Goal: Task Accomplishment & Management: Use online tool/utility

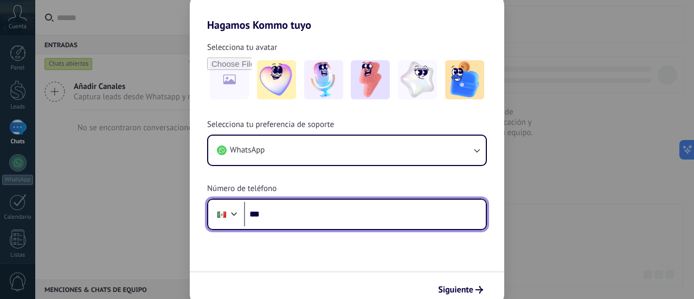
click at [306, 214] on input "***" at bounding box center [365, 214] width 242 height 25
type input "**********"
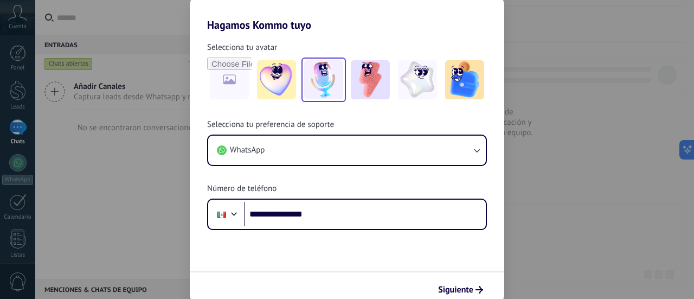
click at [330, 72] on img at bounding box center [323, 79] width 39 height 39
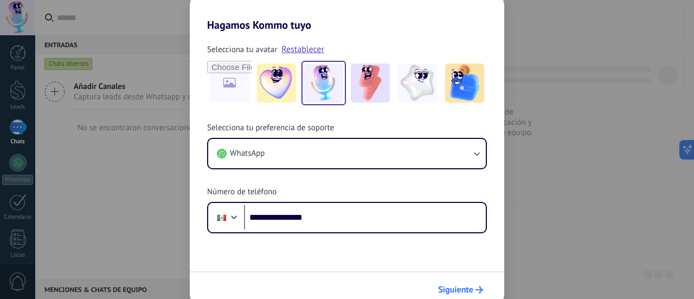
click at [451, 286] on span "Siguiente" at bounding box center [455, 290] width 35 height 8
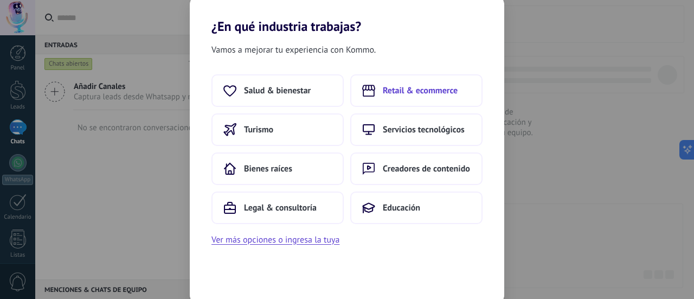
click at [403, 91] on span "Retail & ecommerce" at bounding box center [420, 90] width 75 height 11
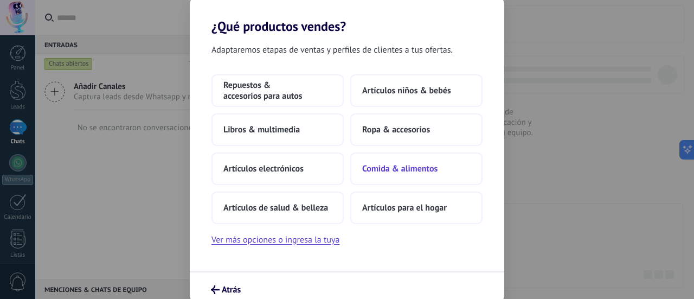
click at [391, 163] on span "Comida & alimentos" at bounding box center [399, 168] width 75 height 11
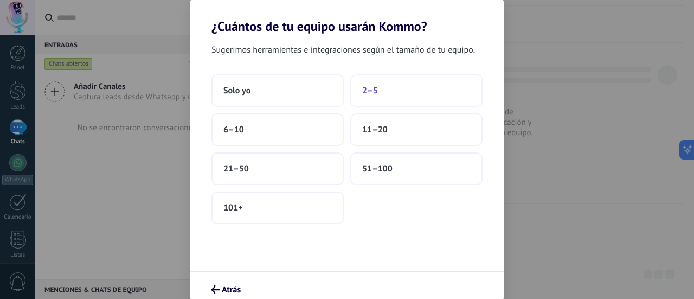
click at [383, 94] on button "2–5" at bounding box center [416, 90] width 132 height 33
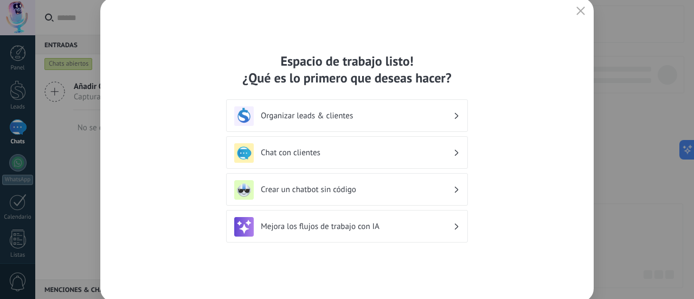
click at [316, 188] on h3 "Crear un chatbot sin código" at bounding box center [357, 189] width 192 height 10
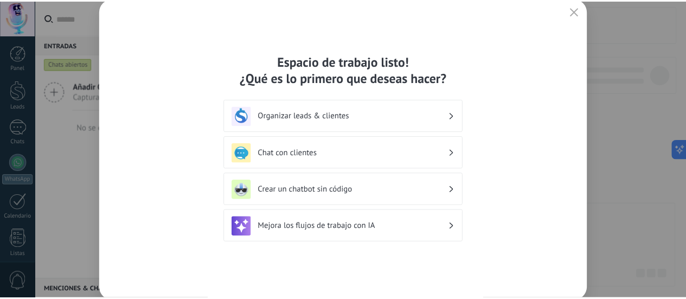
scroll to position [151, 0]
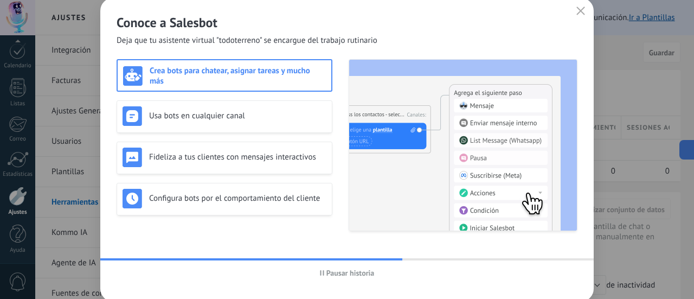
click at [205, 75] on h3 "Crea bots para chatear, asignar tareas y mucho más" at bounding box center [238, 76] width 176 height 21
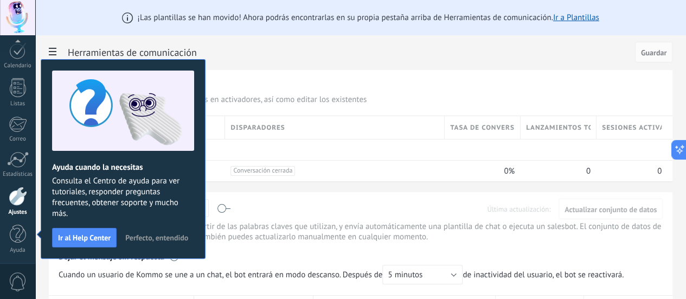
click at [161, 236] on span "Perfecto, entendido" at bounding box center [156, 238] width 63 height 8
